Goal: Check status: Check status

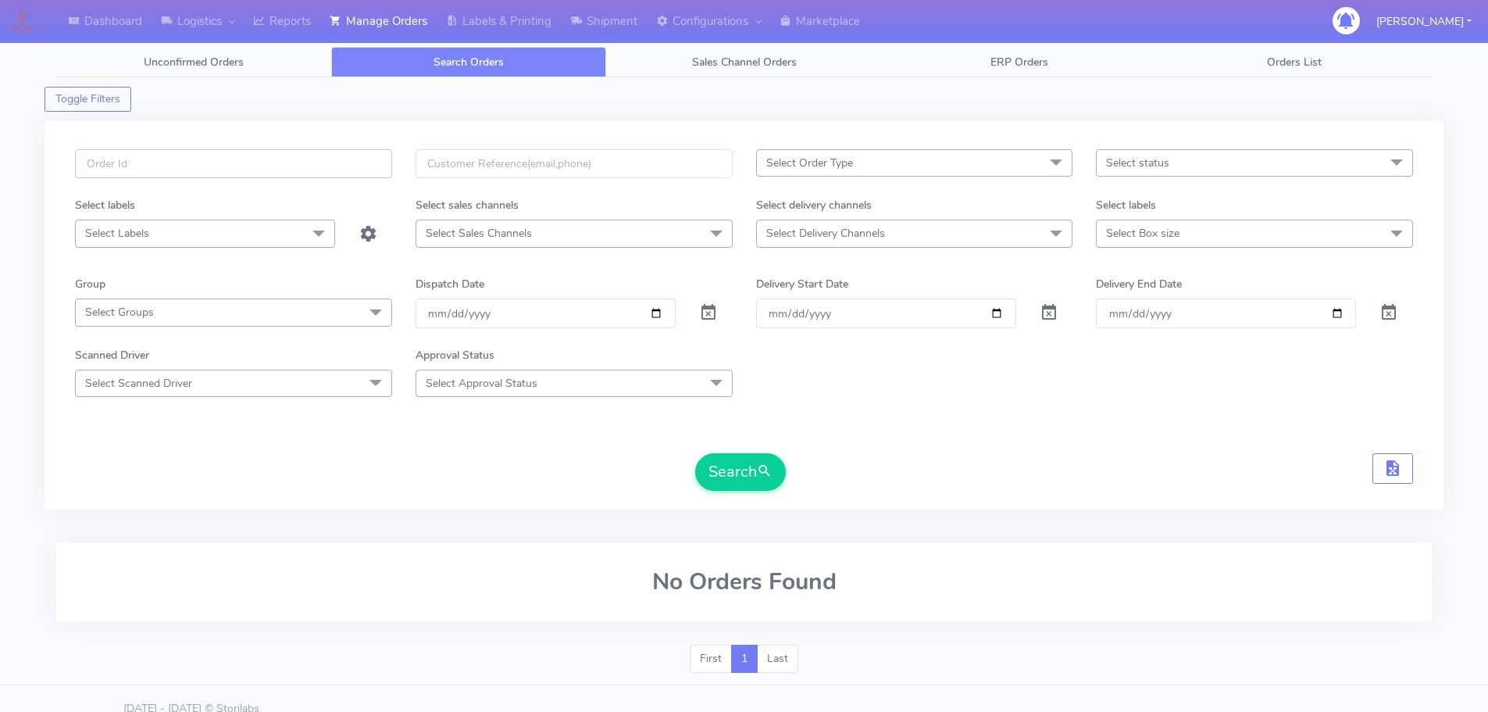
click at [338, 154] on input "text" at bounding box center [233, 163] width 317 height 29
paste input "1626826"
type input "1626826"
click at [704, 309] on span at bounding box center [708, 316] width 19 height 15
click at [726, 476] on button "Search" at bounding box center [740, 471] width 91 height 37
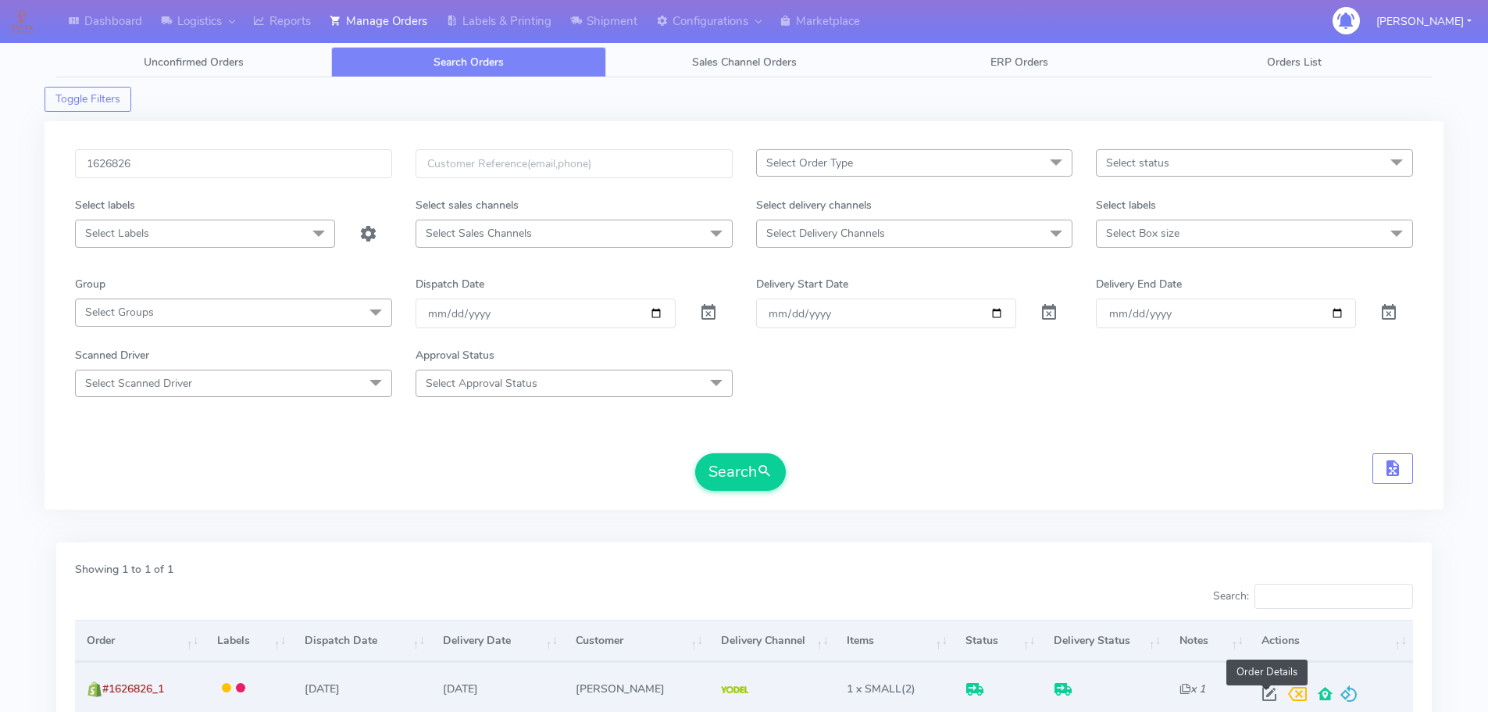
click at [1263, 690] on span at bounding box center [1269, 697] width 28 height 15
select select "5"
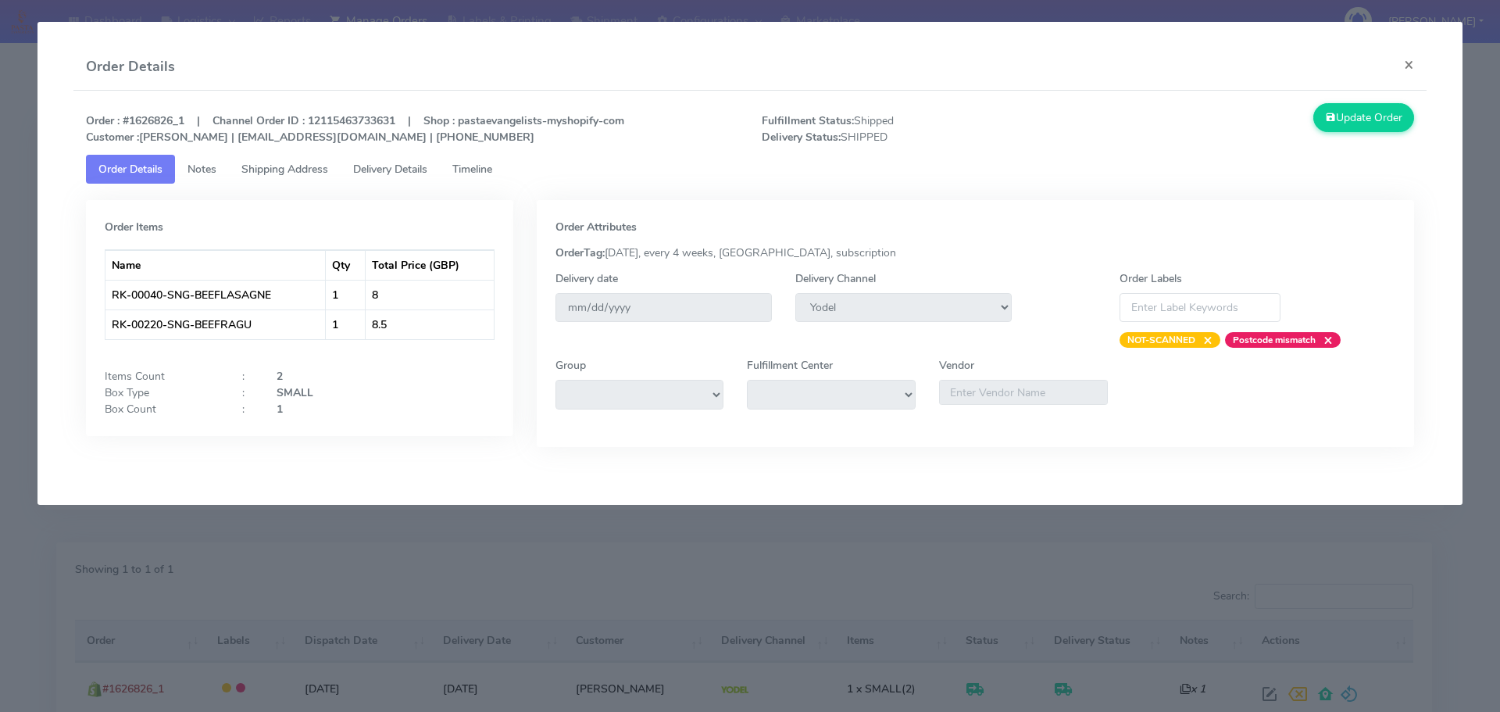
click at [465, 171] on span "Timeline" at bounding box center [472, 169] width 40 height 15
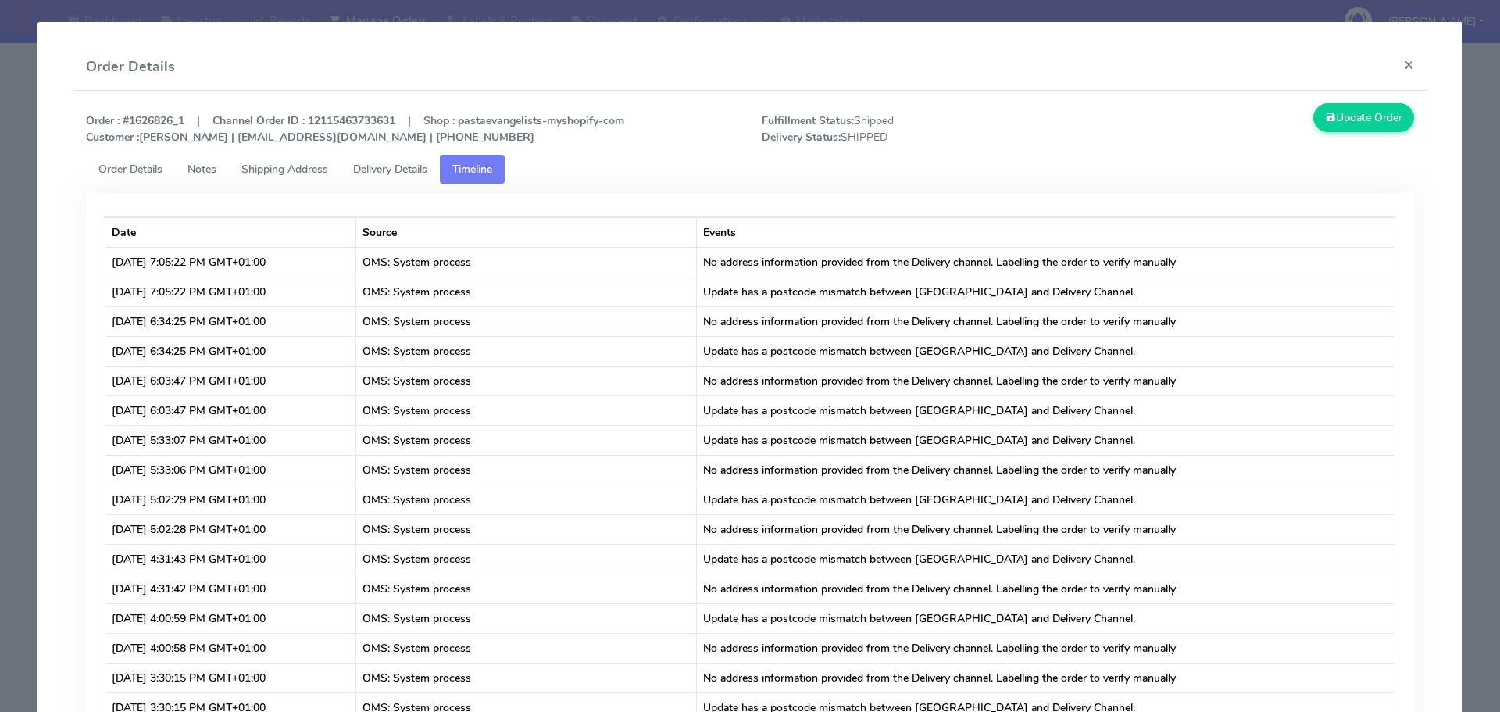
click at [394, 176] on span "Delivery Details" at bounding box center [390, 169] width 74 height 15
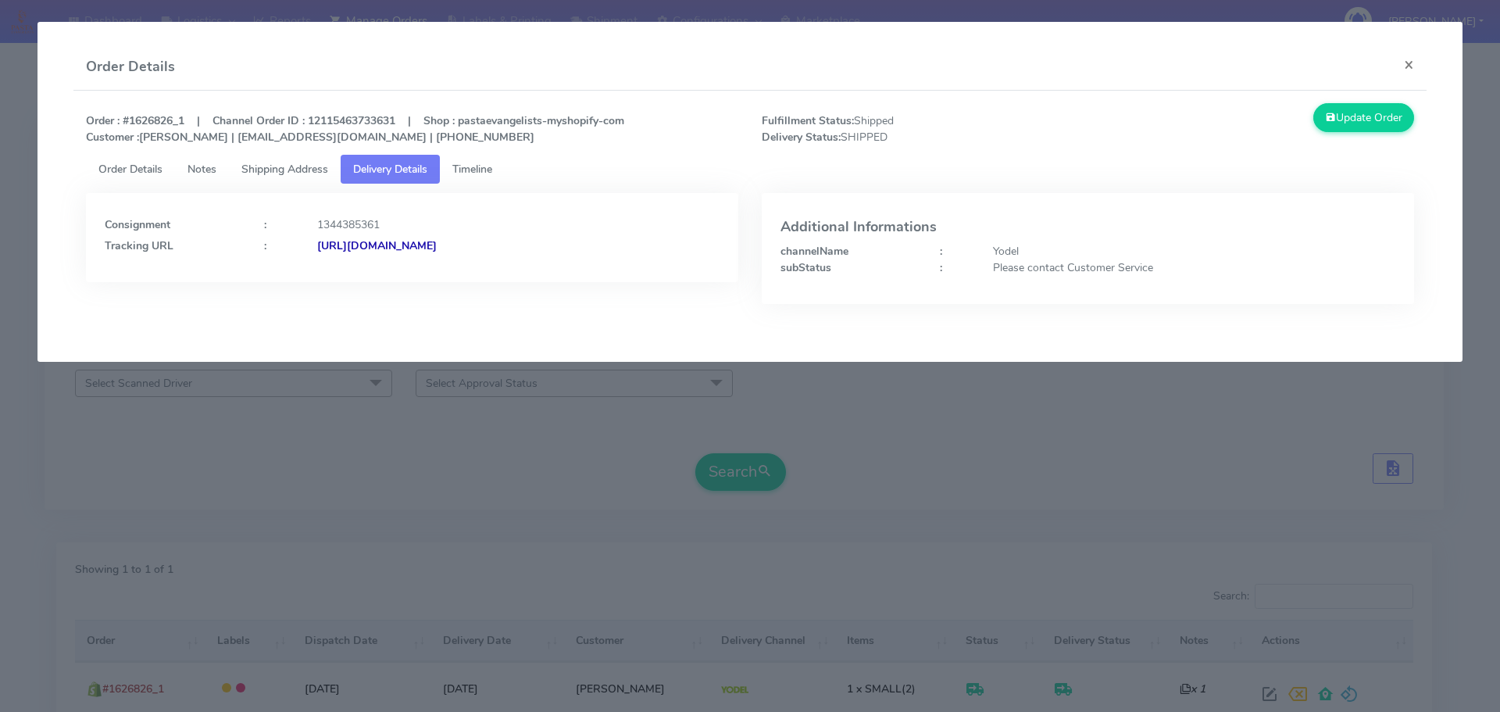
click at [319, 169] on span "Shipping Address" at bounding box center [284, 169] width 87 height 15
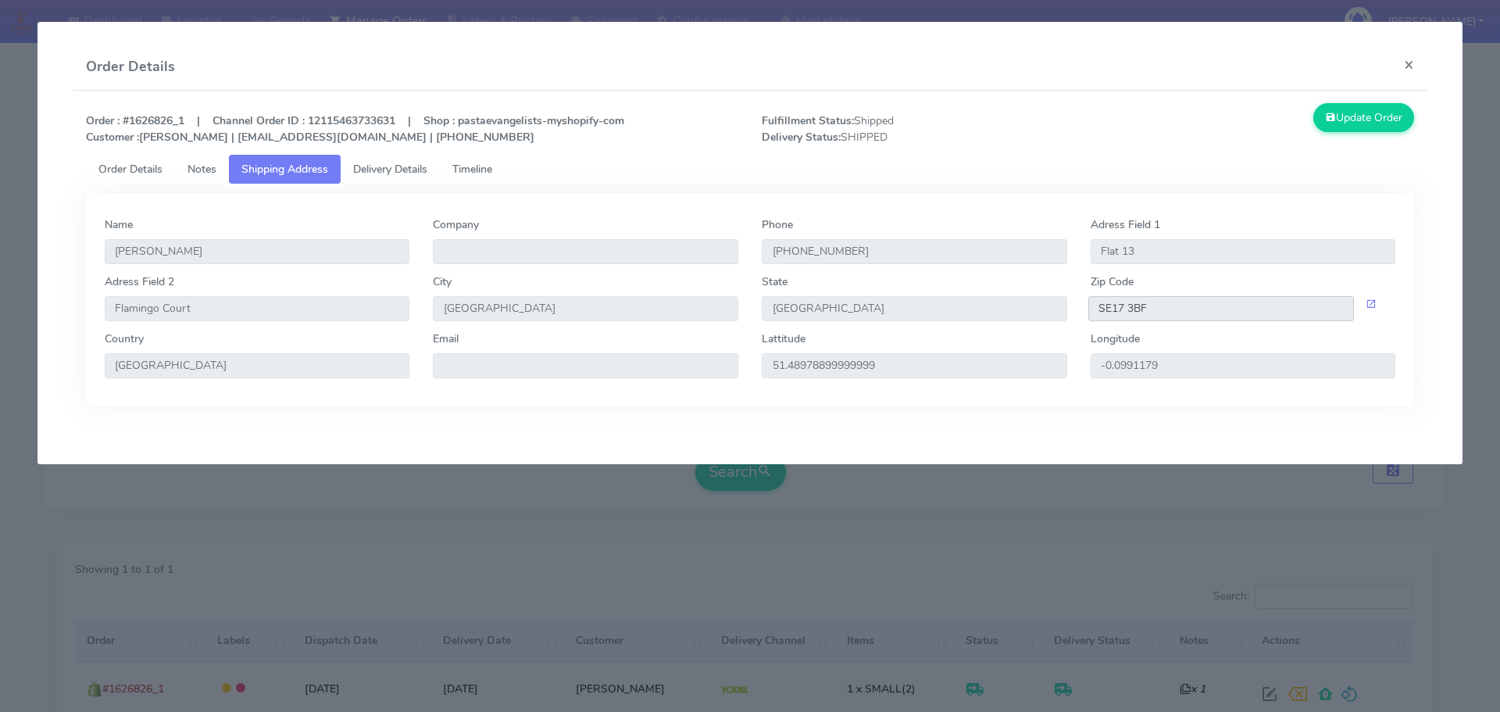
drag, startPoint x: 1164, startPoint y: 310, endPoint x: 1065, endPoint y: 311, distance: 98.4
click at [1069, 311] on div "Adress Field 2 Flamingo Court City London State England Zip Code SE17 3BF" at bounding box center [750, 301] width 1314 height 57
click at [408, 164] on span "Delivery Details" at bounding box center [390, 169] width 74 height 15
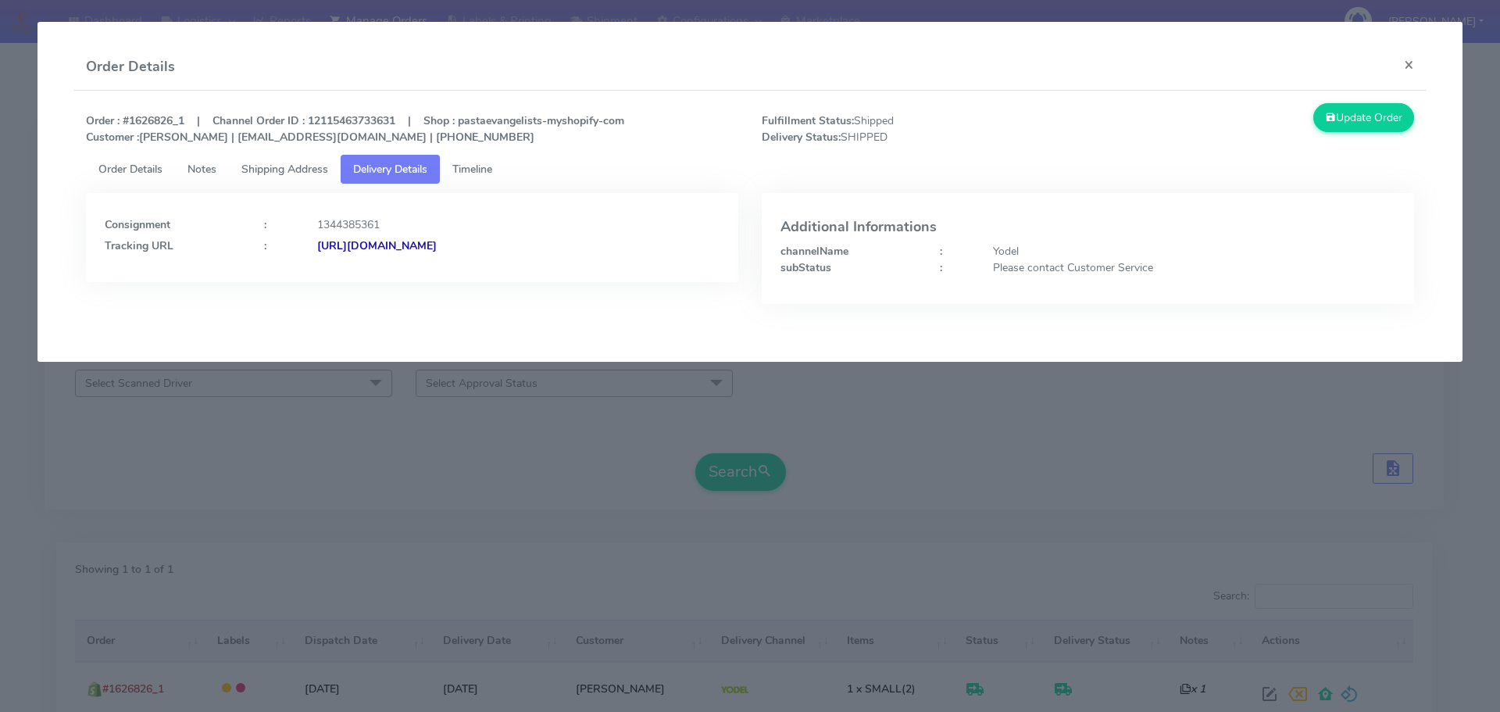
click at [587, 234] on div "Consignment : 1344385361 Tracking URL : https://www.yodel.co.uk/tracking/JJD000…" at bounding box center [412, 233] width 615 height 42
click at [437, 242] on strong "https://www.yodel.co.uk/tracking/JJD0002249960902928" at bounding box center [376, 245] width 119 height 15
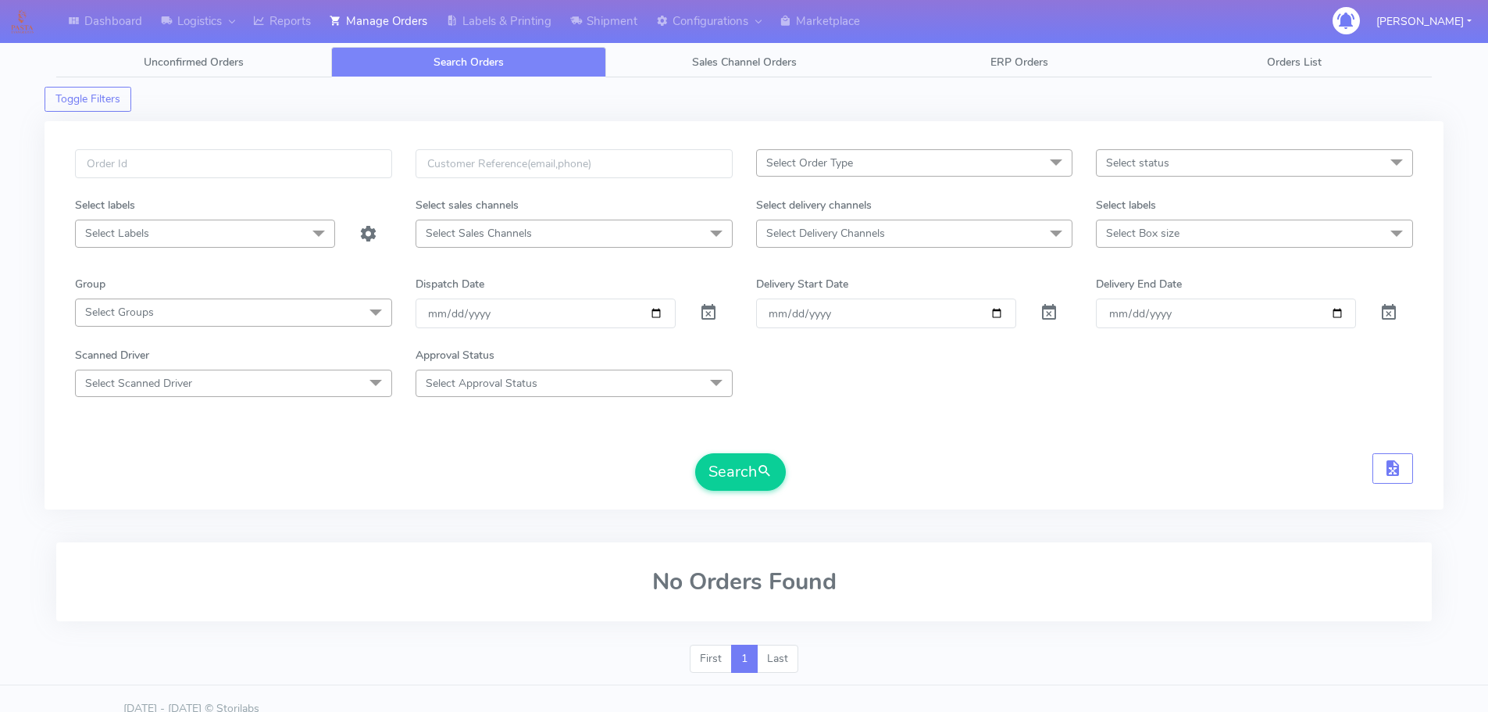
click at [361, 144] on div "Select Order Type Select All MEALS ATAVI One Off Pasta Club Gift Kit Event Unkn…" at bounding box center [744, 315] width 1399 height 388
click at [360, 154] on input "text" at bounding box center [233, 163] width 317 height 29
paste input "1626994"
type input "1626994"
click at [711, 309] on span at bounding box center [708, 316] width 19 height 15
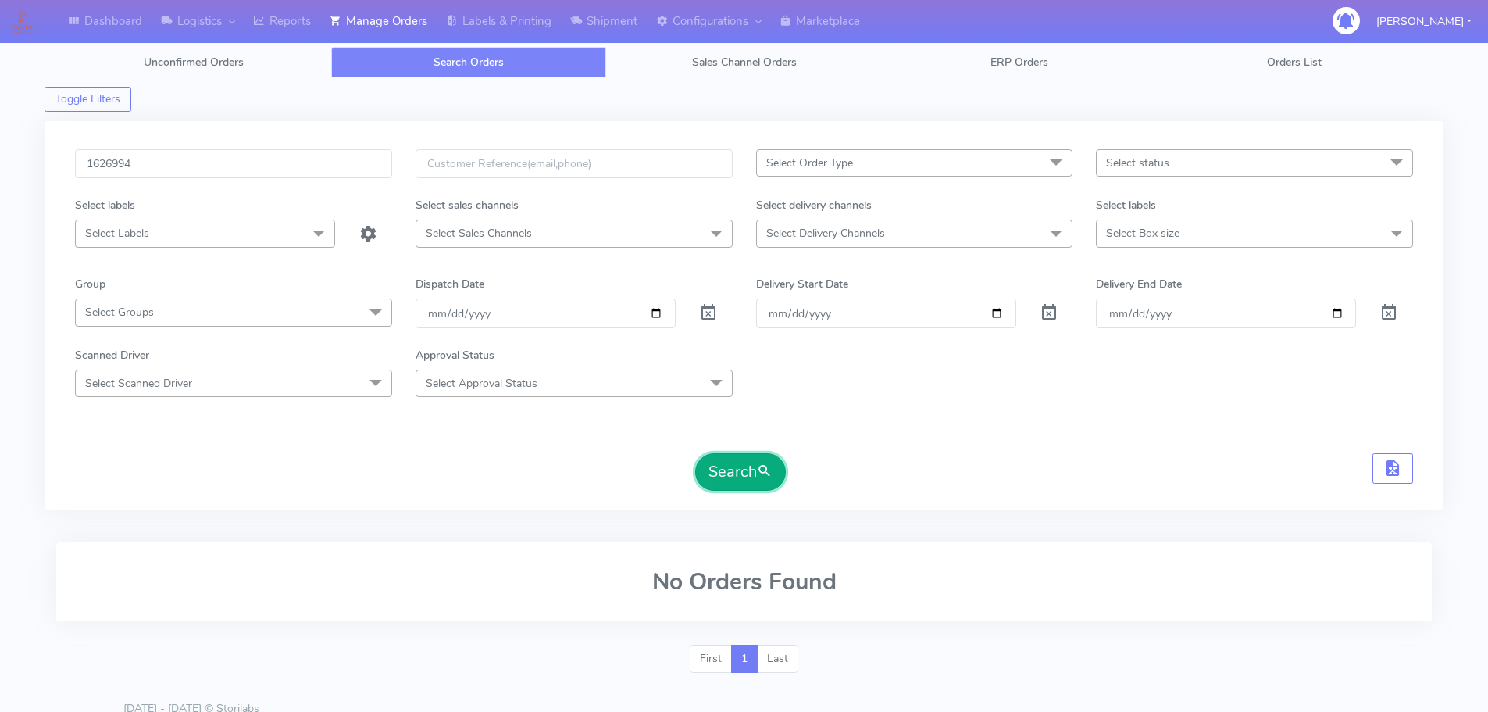
click at [744, 461] on button "Search" at bounding box center [740, 471] width 91 height 37
